Goal: Task Accomplishment & Management: Use online tool/utility

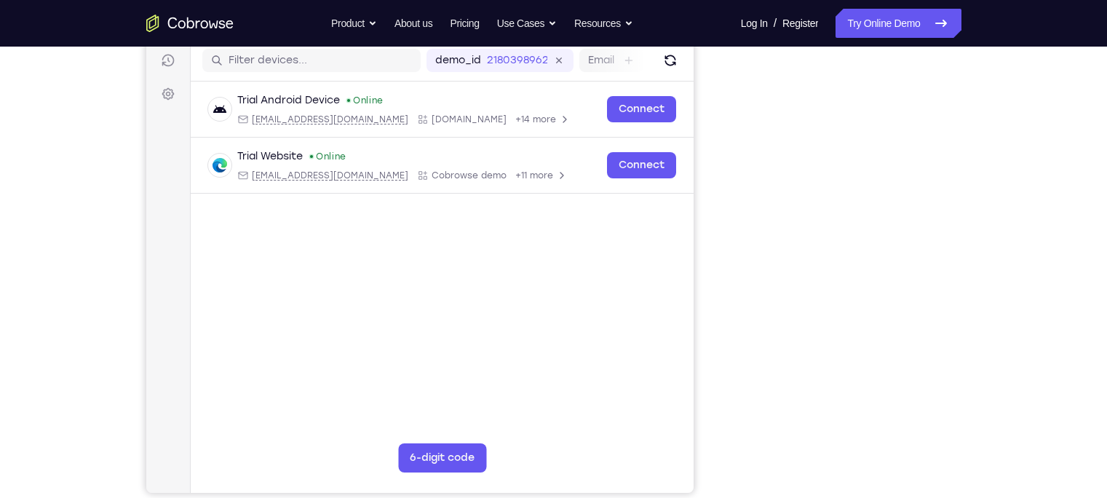
scroll to position [183, 0]
click at [878, 238] on div "Your Support Agent Your Customer Web iOS Android Next Steps We’d be happy to gi…" at bounding box center [554, 343] width 932 height 960
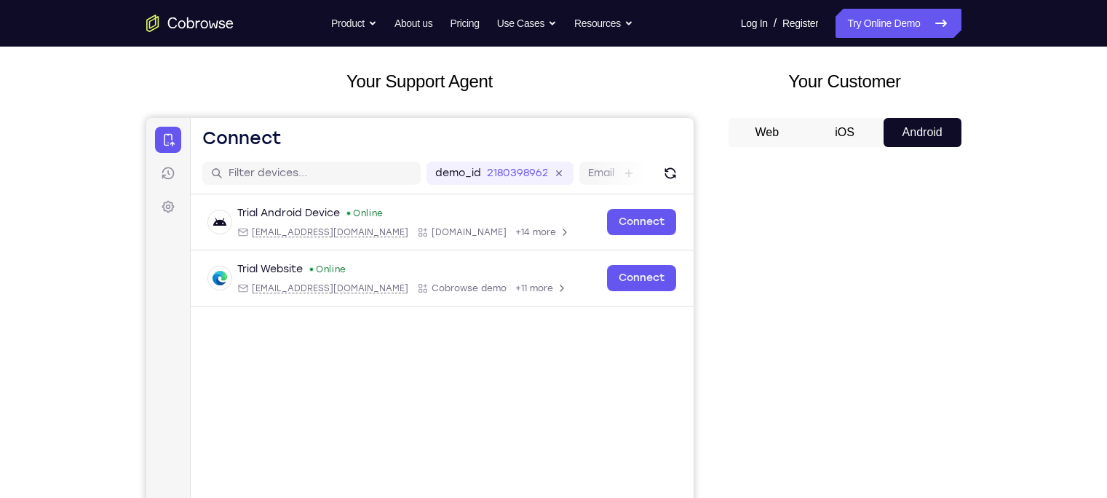
scroll to position [71, 0]
click at [878, 125] on button "Android" at bounding box center [923, 133] width 78 height 29
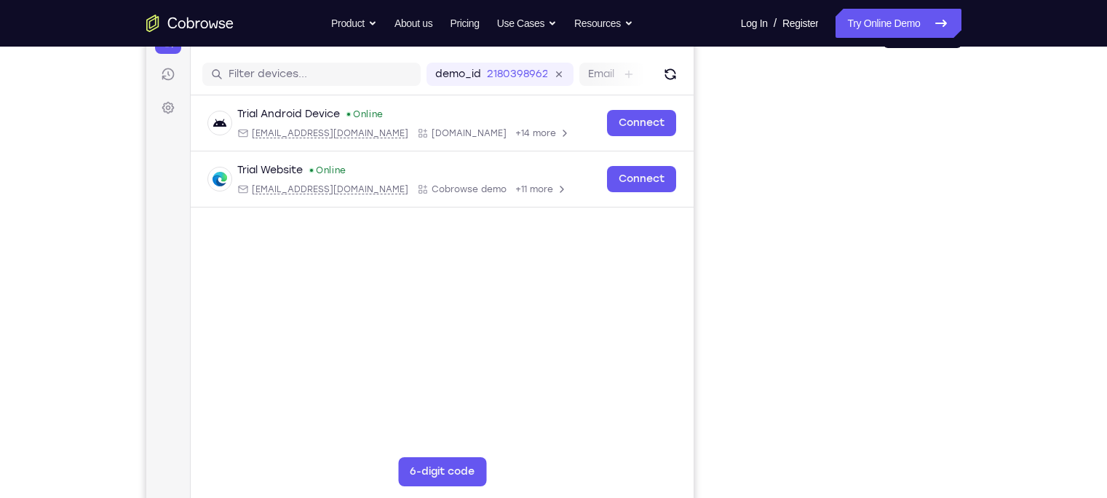
scroll to position [195, 0]
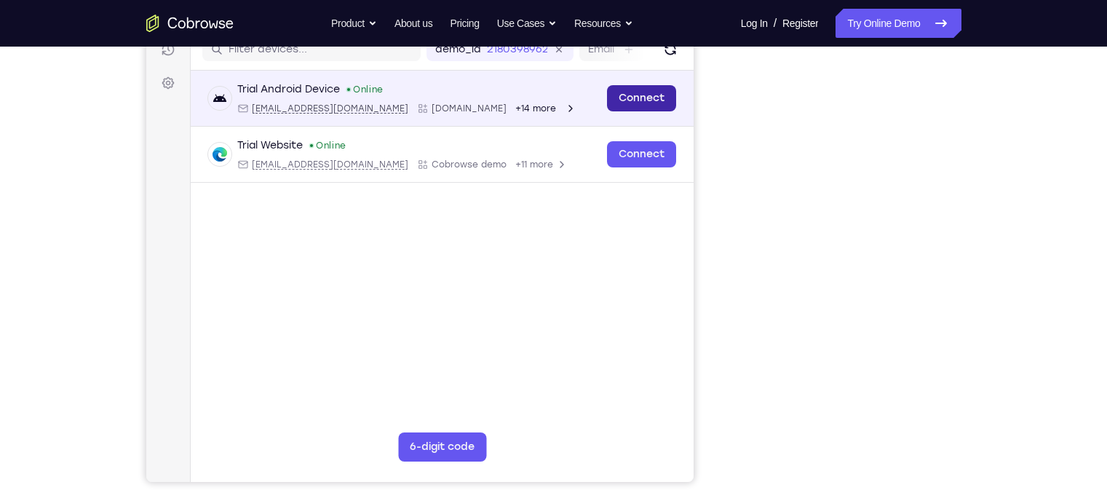
click at [646, 88] on link "Connect" at bounding box center [640, 98] width 69 height 26
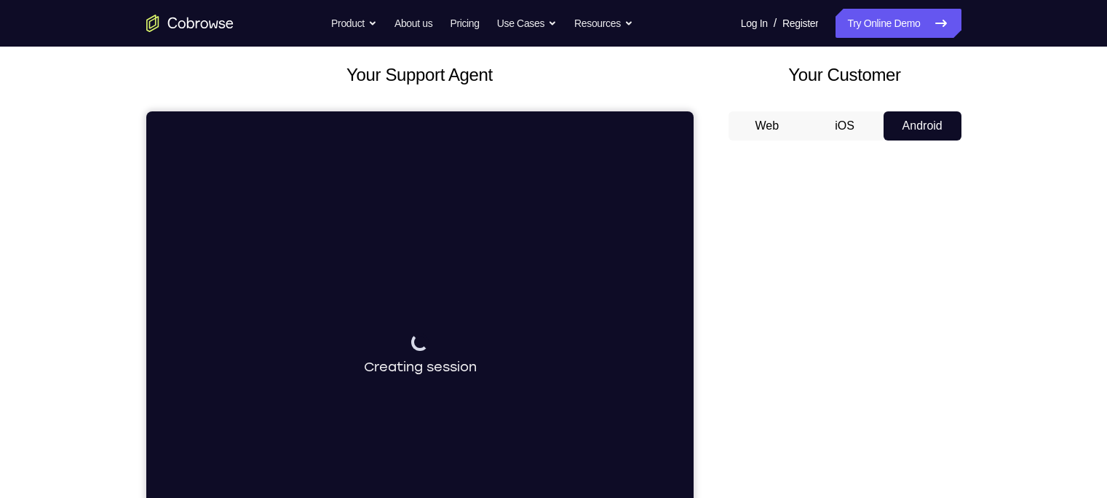
scroll to position [76, 0]
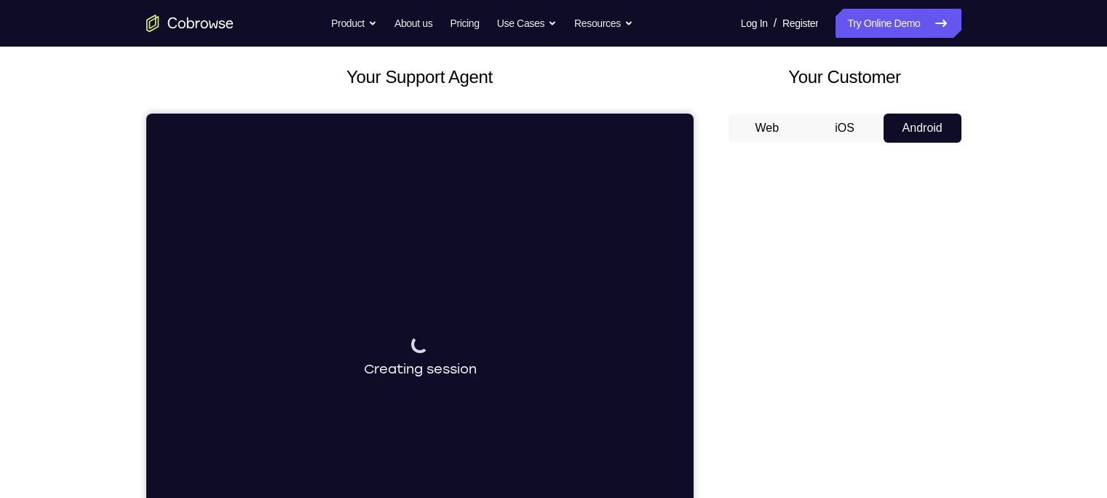
click at [776, 122] on button "Web" at bounding box center [768, 128] width 78 height 29
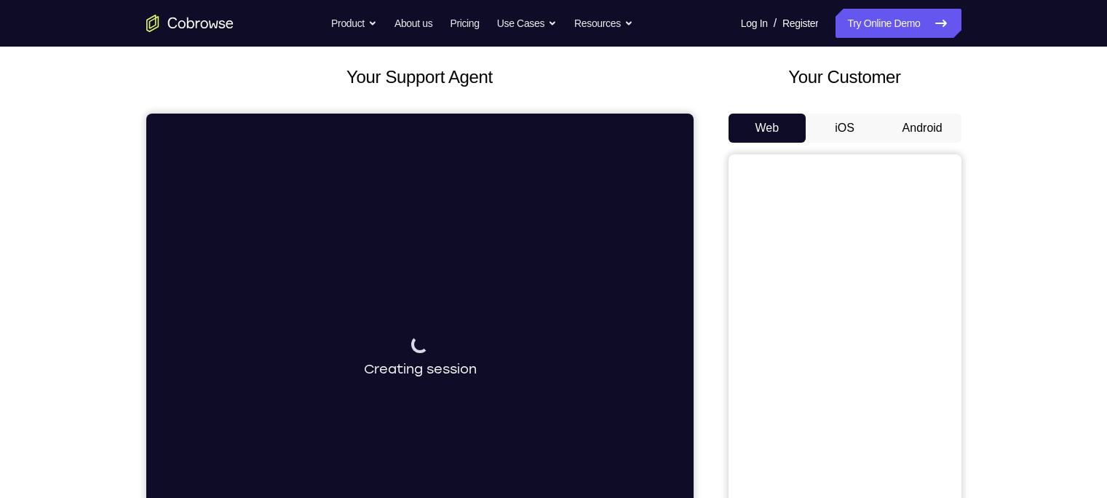
click at [878, 127] on button "Android" at bounding box center [923, 128] width 78 height 29
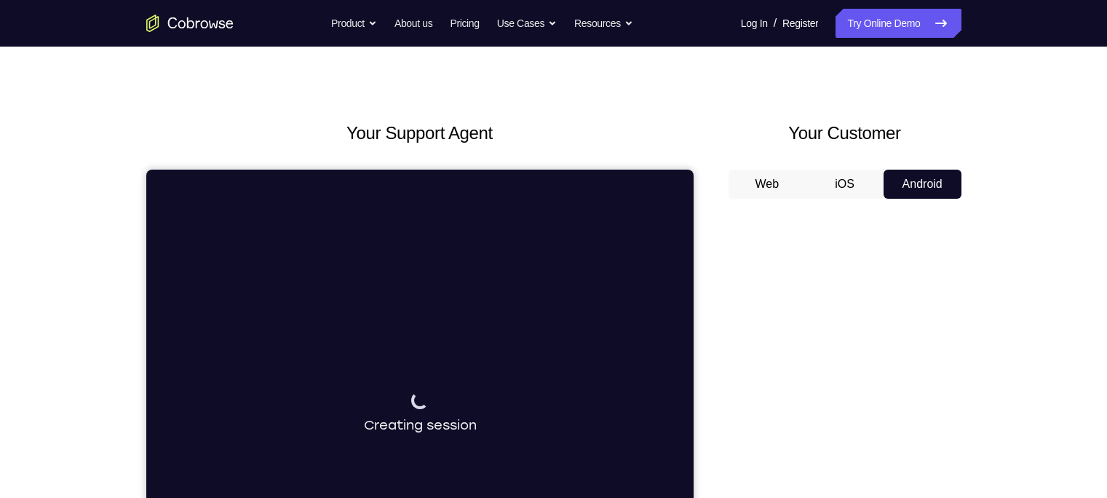
scroll to position [9, 0]
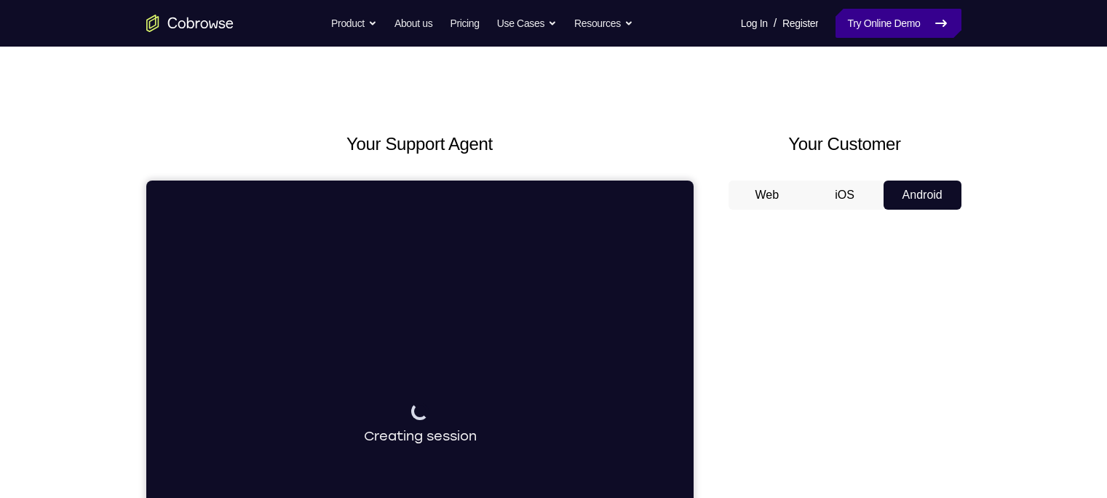
click at [855, 31] on link "Try Online Demo" at bounding box center [898, 23] width 125 height 29
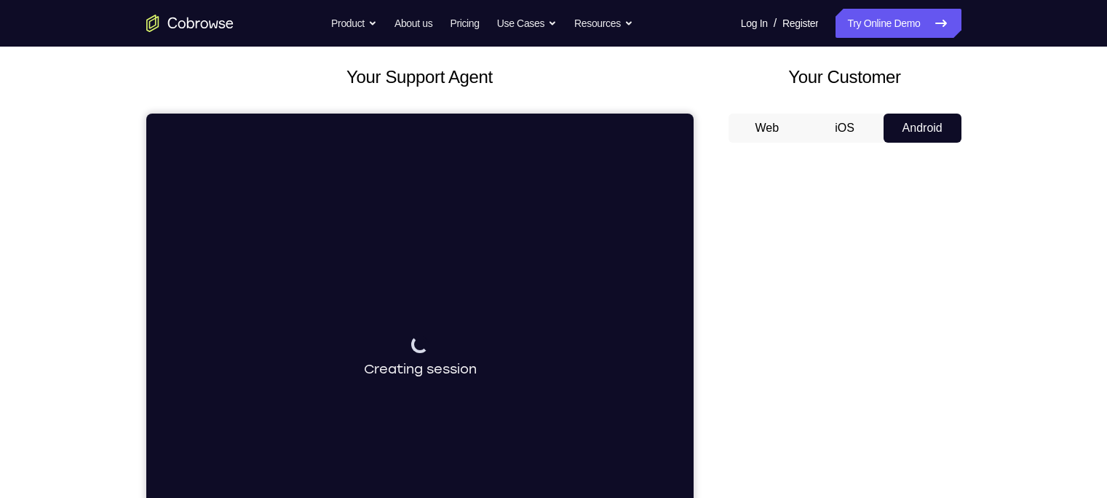
scroll to position [0, 0]
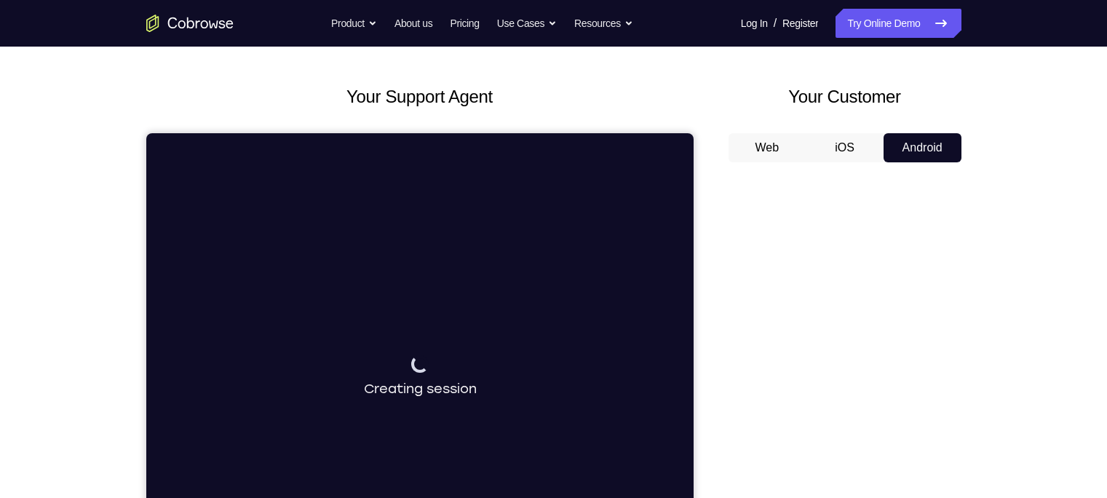
click at [878, 153] on button "iOS" at bounding box center [845, 147] width 78 height 29
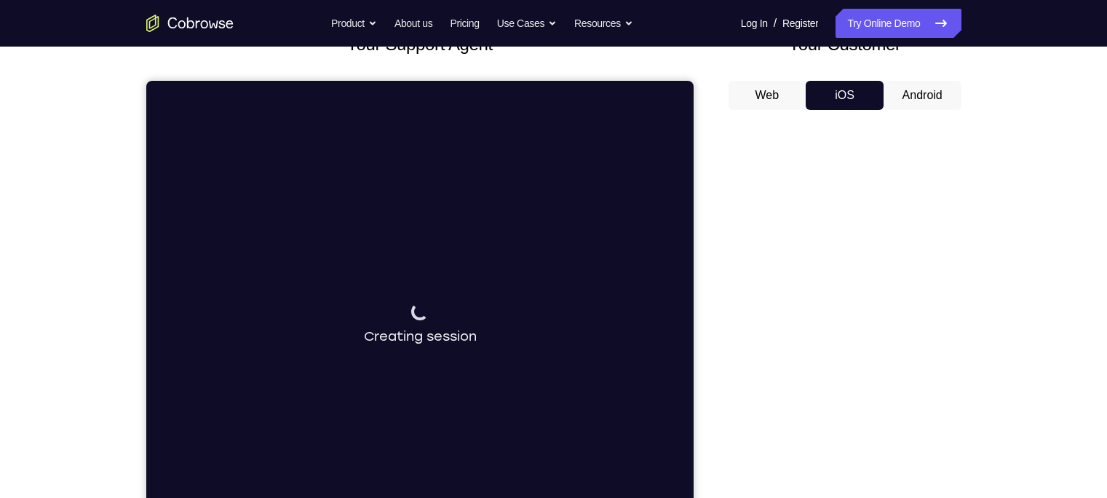
scroll to position [109, 0]
click at [878, 92] on button "Android" at bounding box center [923, 94] width 78 height 29
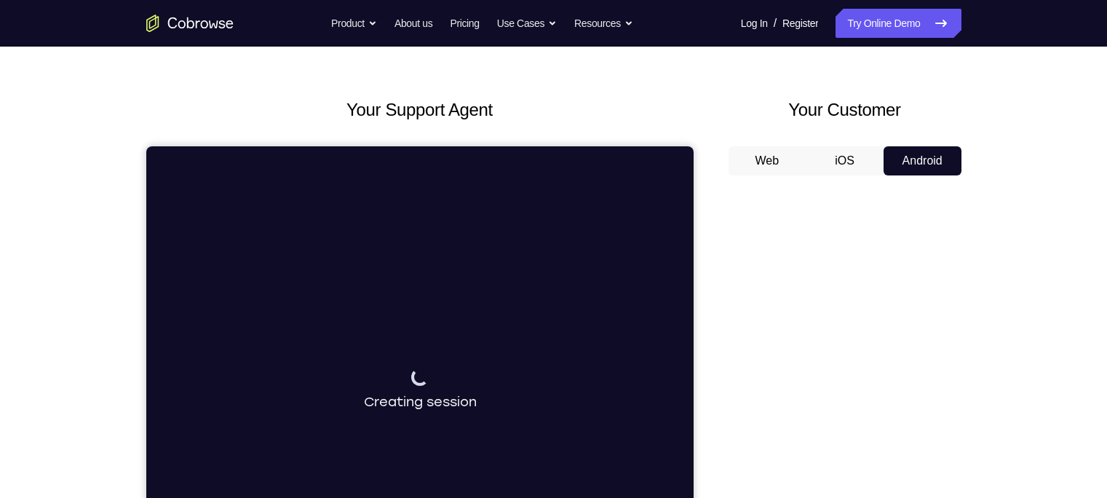
scroll to position [0, 0]
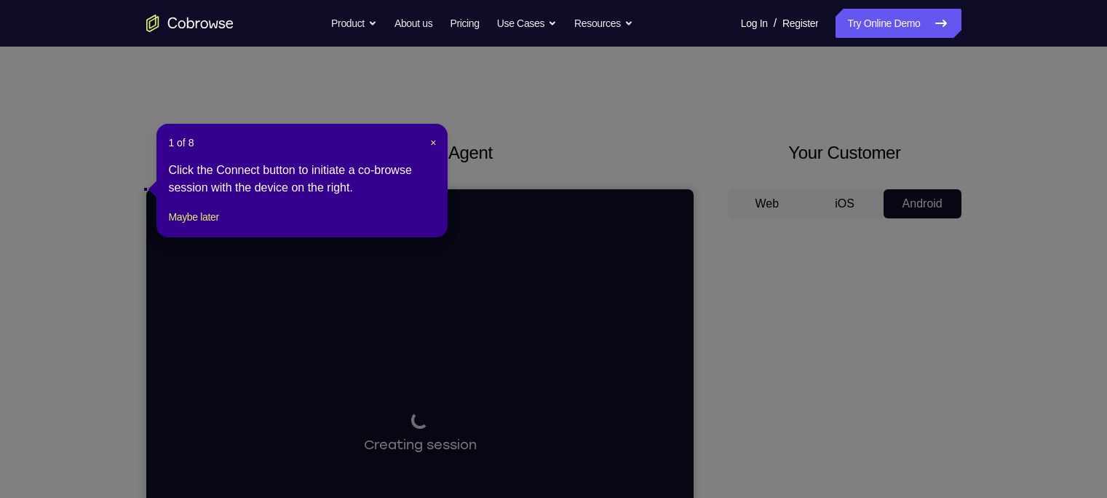
click at [429, 143] on header "1 of 8 ×" at bounding box center [302, 142] width 268 height 15
click at [432, 142] on span "×" at bounding box center [433, 143] width 6 height 12
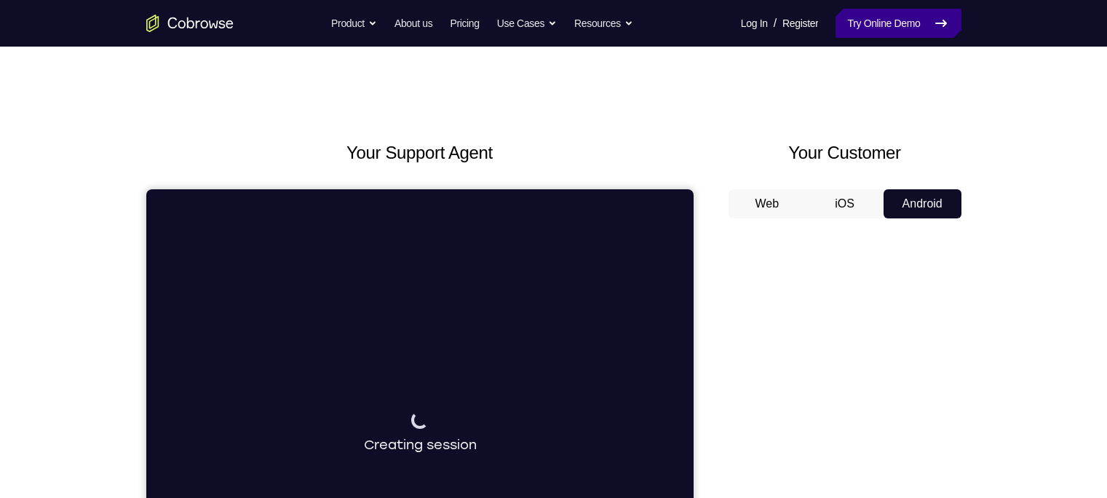
click at [878, 15] on link "Try Online Demo" at bounding box center [898, 23] width 125 height 29
